Goal: Find specific page/section: Find specific page/section

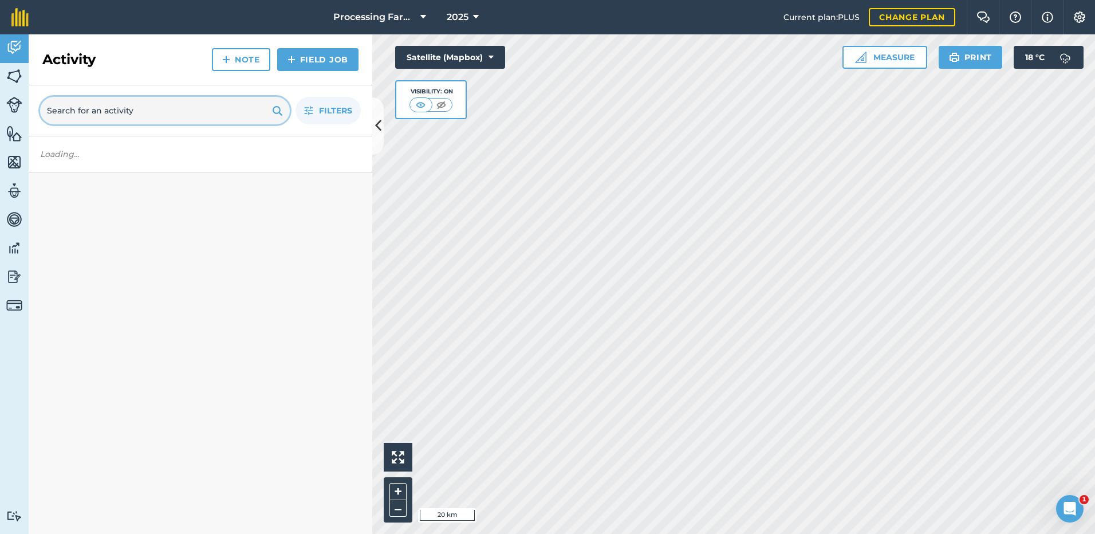
click at [84, 110] on input "text" at bounding box center [165, 110] width 250 height 27
type input "bec"
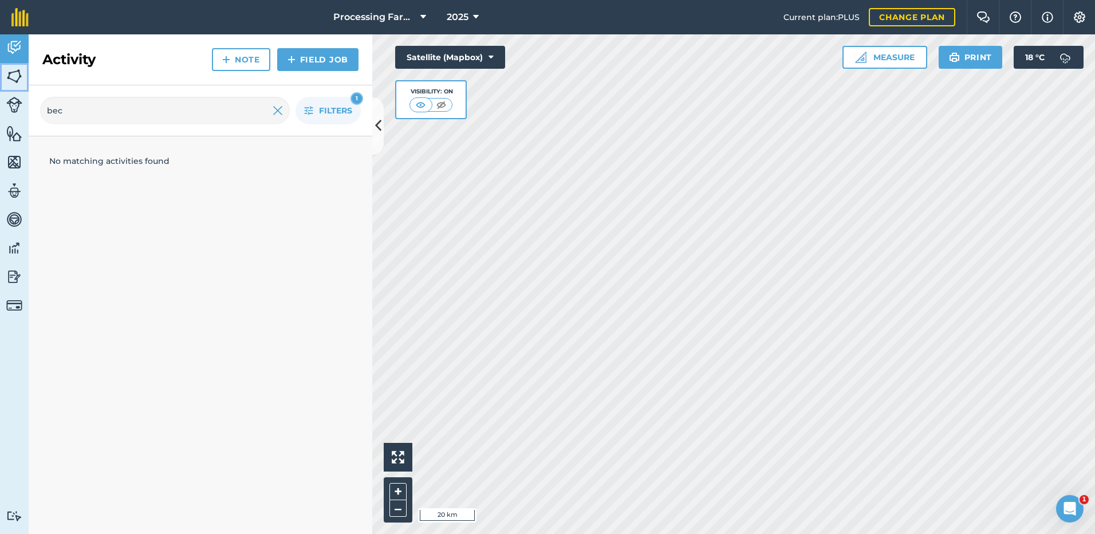
drag, startPoint x: 19, startPoint y: 83, endPoint x: 28, endPoint y: 94, distance: 14.2
click at [19, 83] on img at bounding box center [14, 76] width 16 height 17
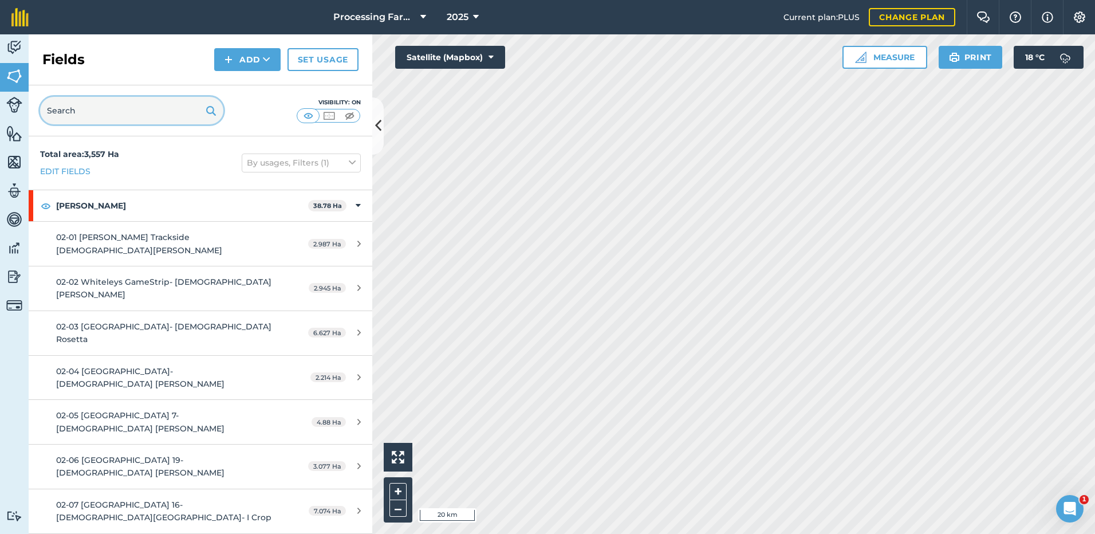
click at [81, 111] on input "text" at bounding box center [131, 110] width 183 height 27
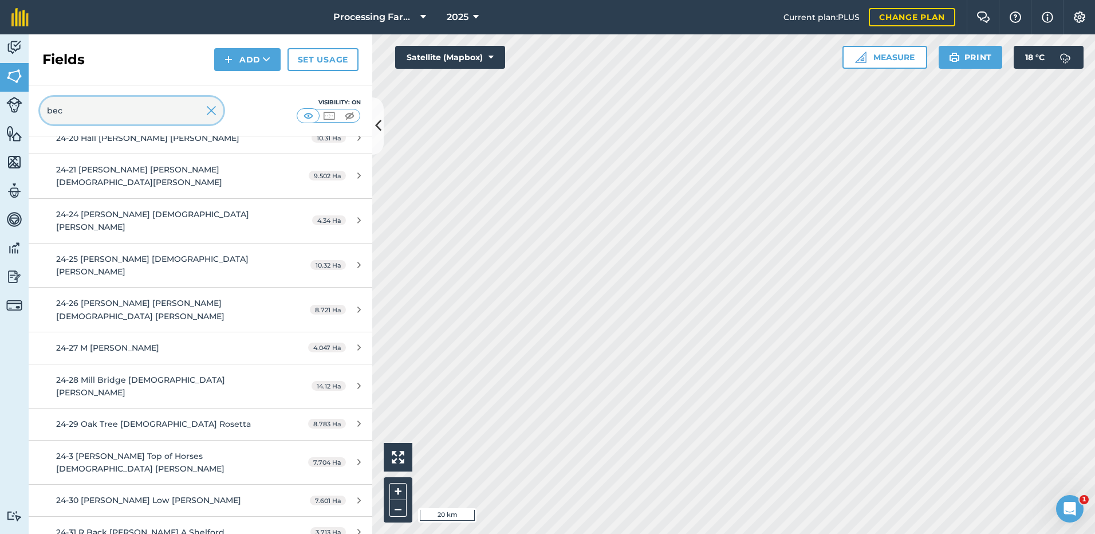
scroll to position [573, 0]
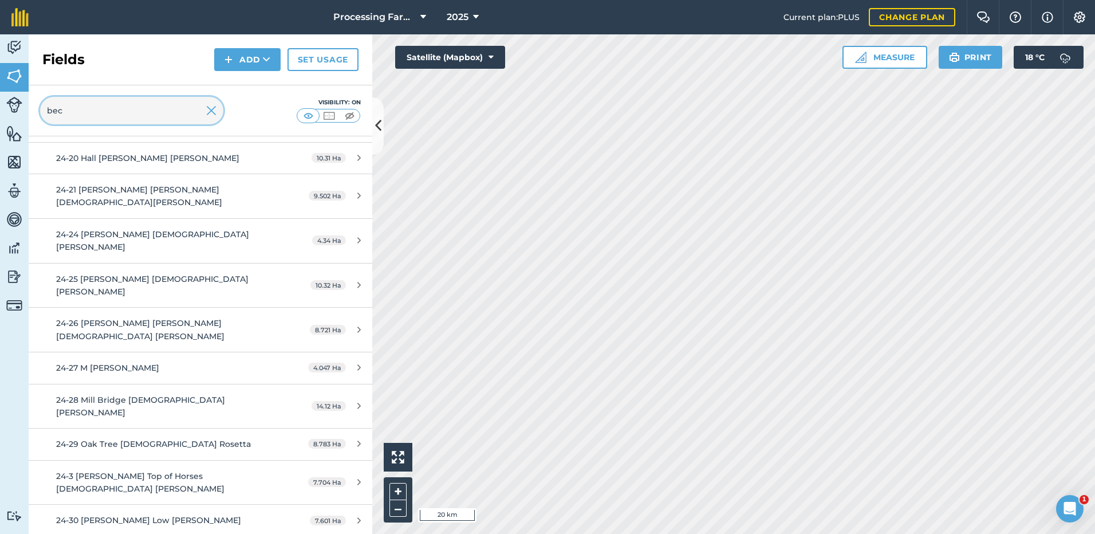
type input "bec"
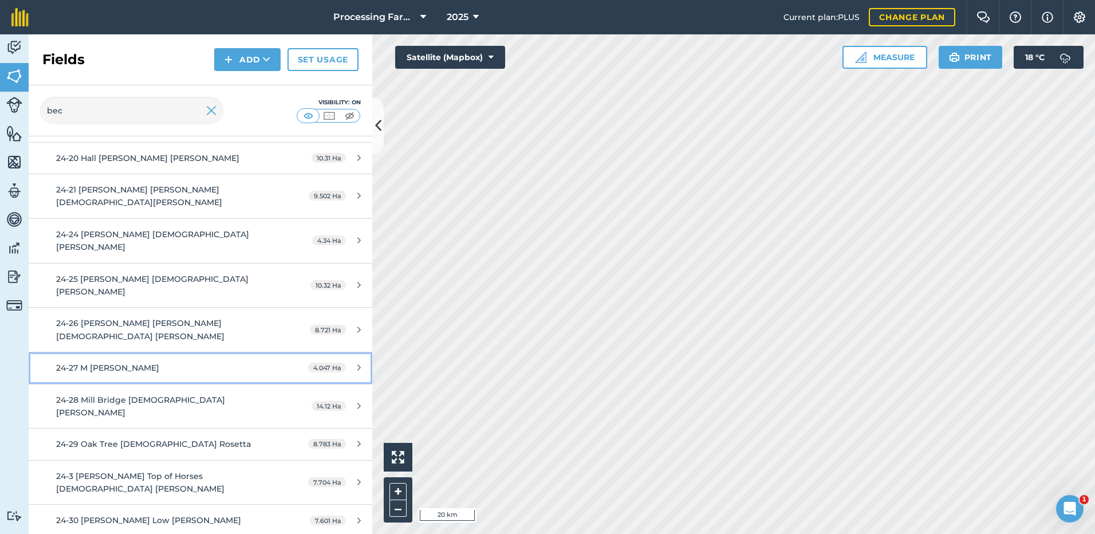
click at [100, 363] on span "24-27 M [PERSON_NAME]" at bounding box center [107, 368] width 103 height 10
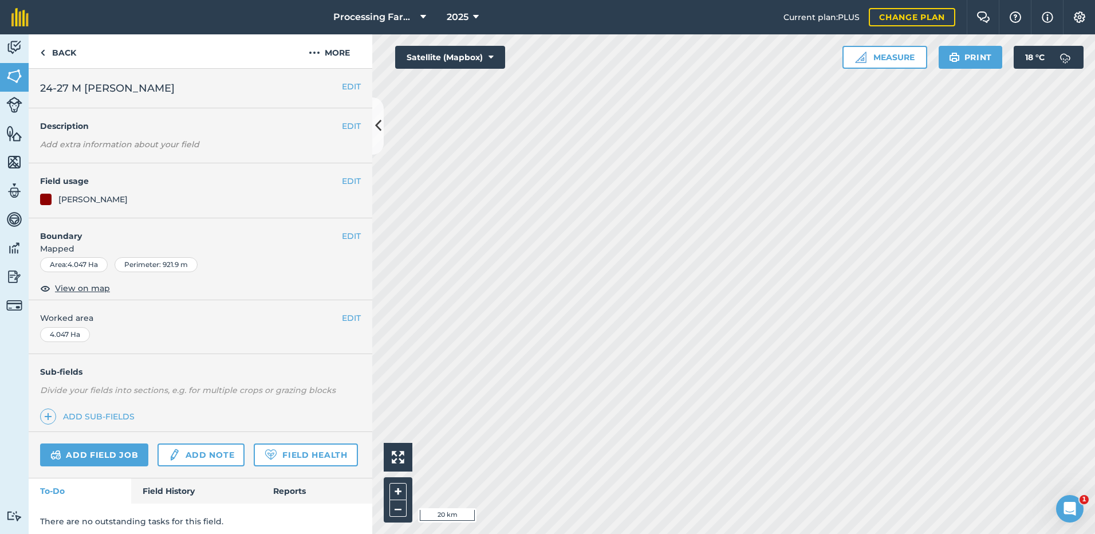
click at [100, 241] on h4 "Boundary" at bounding box center [185, 230] width 313 height 24
click at [78, 286] on span "View on map" at bounding box center [82, 288] width 55 height 13
click at [316, 440] on div "Activity Fields Livestock Features Maps Team Vehicles Data Reporting Billing Tu…" at bounding box center [547, 283] width 1095 height 499
click at [458, 533] on html "Processing Farms 2025 Current plan : PLUS Change plan Farm Chat Help Info Setti…" at bounding box center [547, 267] width 1095 height 534
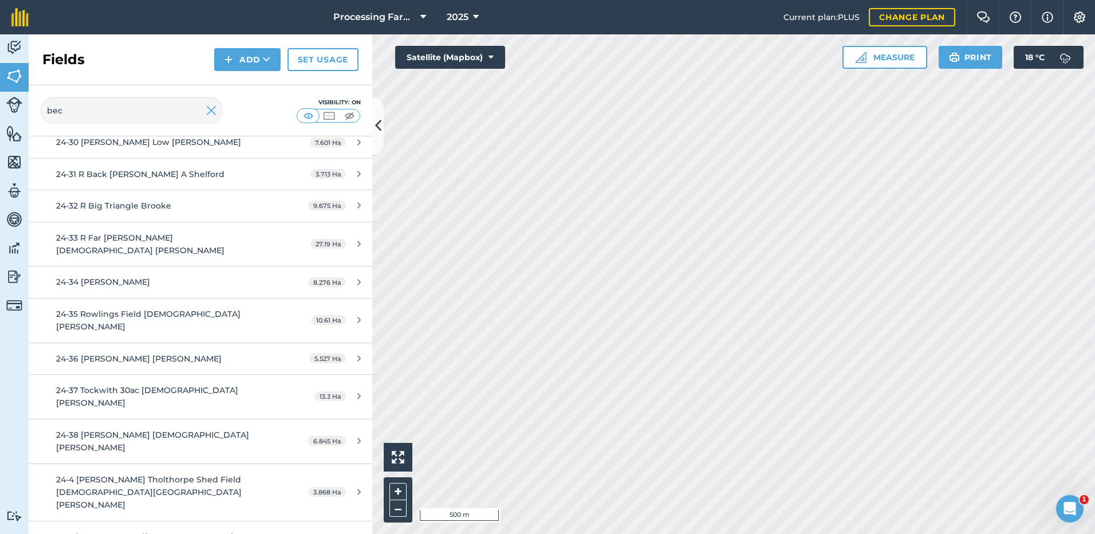
scroll to position [950, 0]
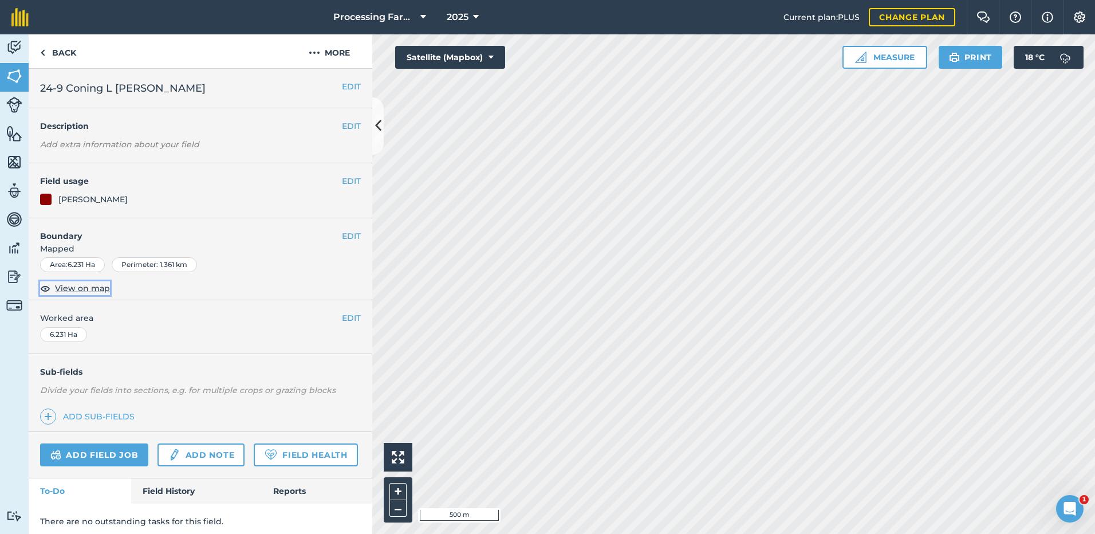
click at [72, 290] on span "View on map" at bounding box center [82, 288] width 55 height 13
click at [51, 49] on link "Back" at bounding box center [58, 51] width 59 height 34
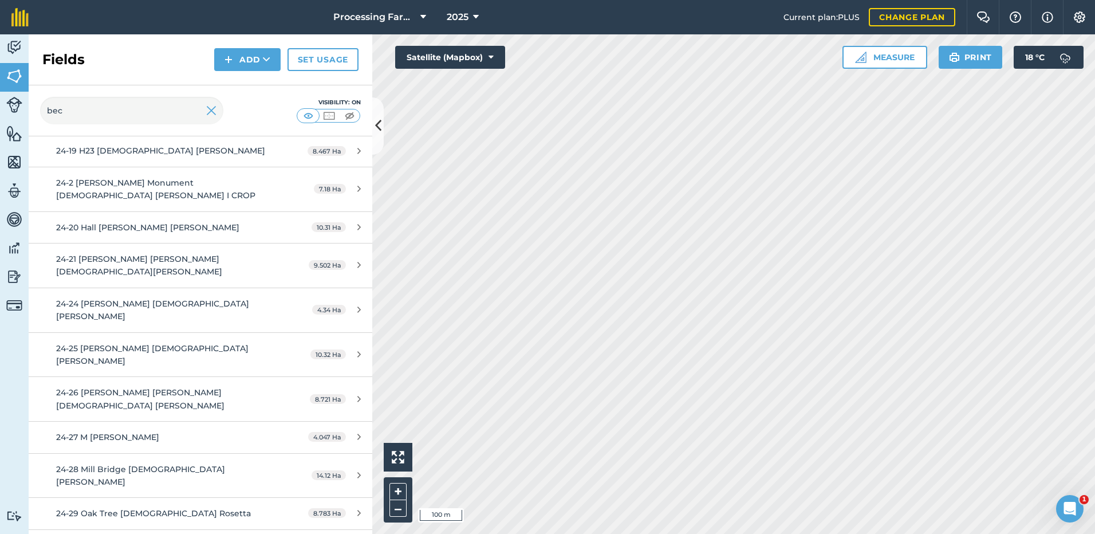
scroll to position [377, 0]
